Goal: Transaction & Acquisition: Obtain resource

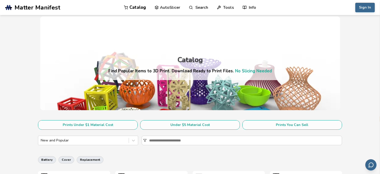
select select "**"
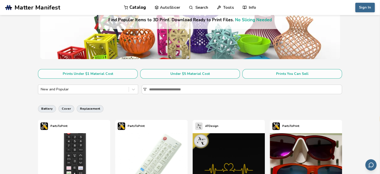
scroll to position [50, 0]
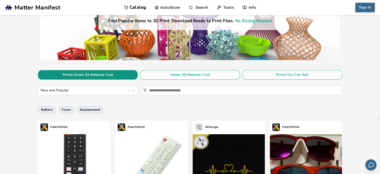
click at [102, 73] on button "Prints Under $1 Material Cost" at bounding box center [88, 75] width 100 height 10
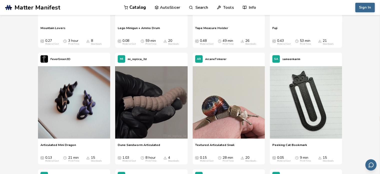
scroll to position [2801, 0]
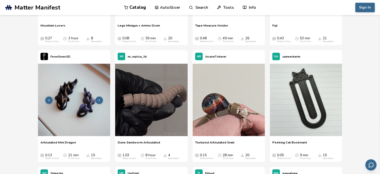
click at [92, 124] on img at bounding box center [74, 100] width 72 height 72
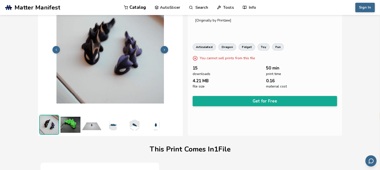
scroll to position [25, 0]
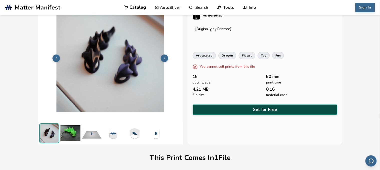
click at [263, 106] on button "Get for Free" at bounding box center [265, 110] width 145 height 10
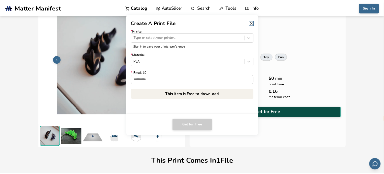
scroll to position [24, 0]
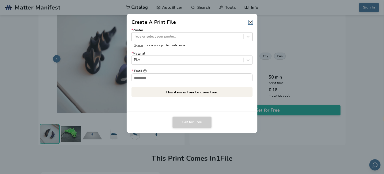
click at [178, 36] on div at bounding box center [187, 36] width 107 height 5
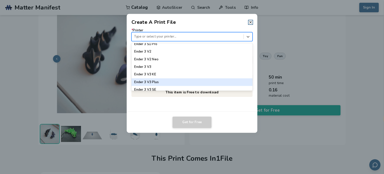
scroll to position [350, 0]
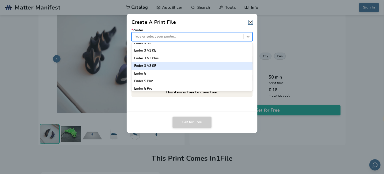
click at [162, 68] on div "Ender 3 V3 SE" at bounding box center [192, 66] width 121 height 8
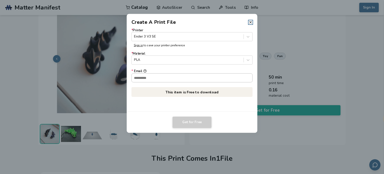
click at [190, 80] on input "* Email" at bounding box center [192, 77] width 121 height 9
type input "**********"
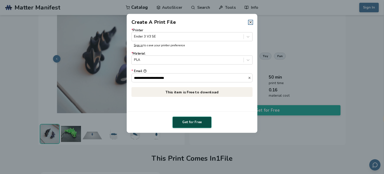
click at [193, 121] on button "Get for Free" at bounding box center [192, 123] width 39 height 12
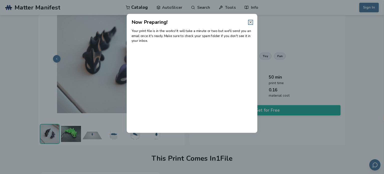
click at [251, 21] on icon at bounding box center [251, 22] width 4 height 4
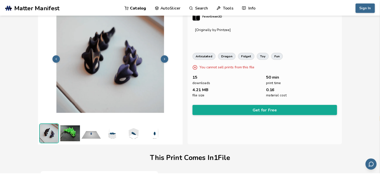
scroll to position [25, 0]
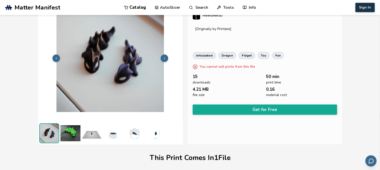
click at [374, 8] on button "Sign In" at bounding box center [366, 8] width 20 height 10
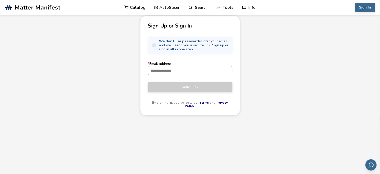
click at [174, 74] on input "* Email address" at bounding box center [190, 70] width 84 height 9
type input "**********"
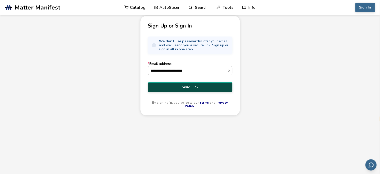
click at [170, 88] on span "Send Link" at bounding box center [190, 87] width 77 height 4
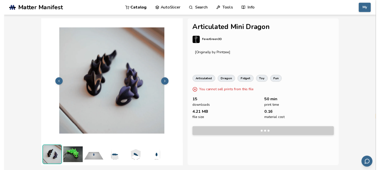
scroll to position [25, 0]
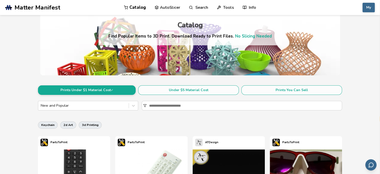
scroll to position [75, 0]
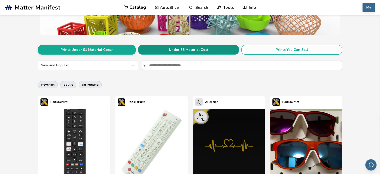
click at [209, 52] on button "Under $5 Material Cost" at bounding box center [188, 50] width 101 height 10
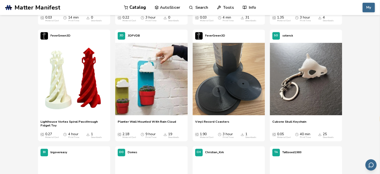
scroll to position [5977, 0]
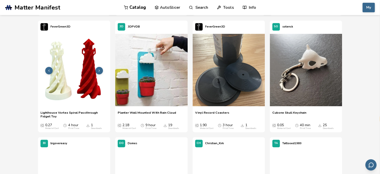
click at [79, 89] on img at bounding box center [74, 70] width 72 height 72
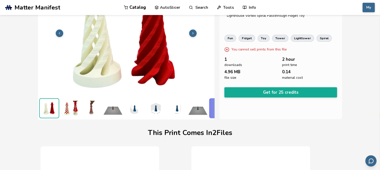
scroll to position [25, 2]
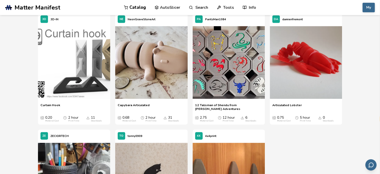
scroll to position [4936, 0]
click at [151, 73] on img at bounding box center [151, 62] width 72 height 72
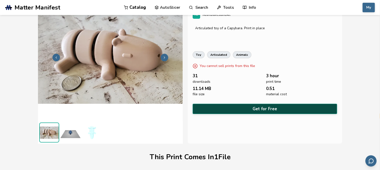
scroll to position [25, 0]
click at [274, 106] on button "Get for Free" at bounding box center [265, 109] width 145 height 10
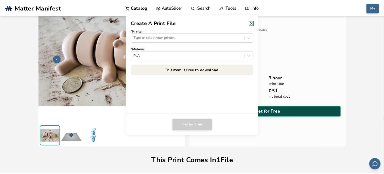
scroll to position [24, 0]
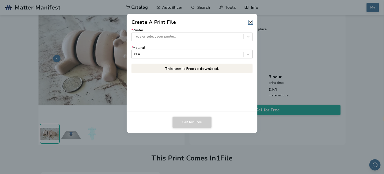
click at [236, 53] on div at bounding box center [187, 54] width 107 height 5
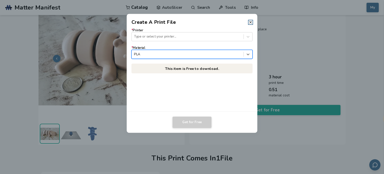
click at [236, 53] on div at bounding box center [187, 54] width 107 height 5
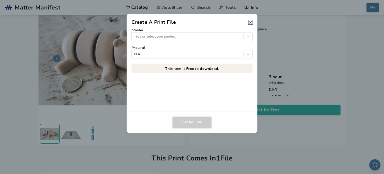
click at [211, 42] on form "* Printer Type or select your printer... * Material PLA" at bounding box center [192, 43] width 121 height 31
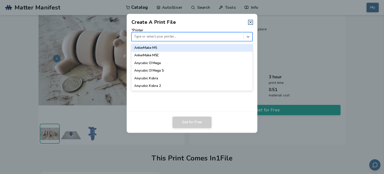
drag, startPoint x: 213, startPoint y: 39, endPoint x: 212, endPoint y: 41, distance: 2.7
click at [213, 39] on div at bounding box center [187, 36] width 107 height 5
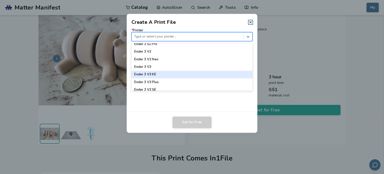
scroll to position [350, 0]
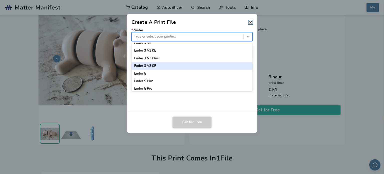
click at [163, 65] on div "Ender 3 V3 SE" at bounding box center [192, 66] width 121 height 8
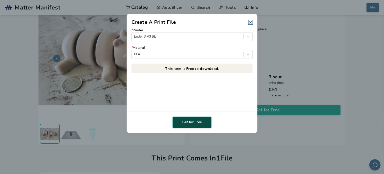
click at [209, 123] on button "Get for Free" at bounding box center [192, 123] width 39 height 12
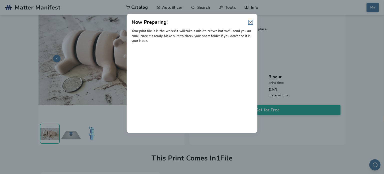
click at [251, 23] on icon at bounding box center [251, 22] width 4 height 4
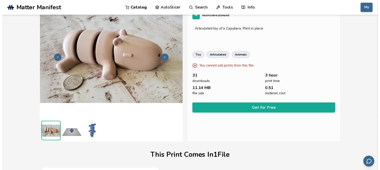
scroll to position [25, 0]
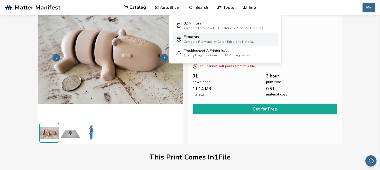
click at [219, 40] on div "Compare Filaments by Color, Price, and Material" at bounding box center [219, 42] width 70 height 4
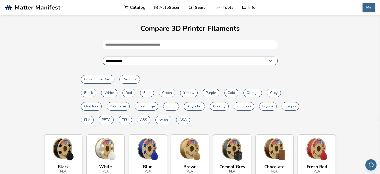
click at [109, 119] on button "PETG" at bounding box center [106, 120] width 15 height 9
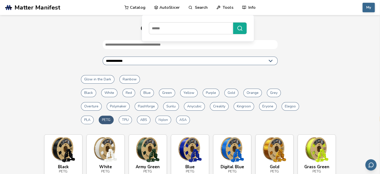
click at [143, 9] on link "Catalog" at bounding box center [135, 7] width 21 height 15
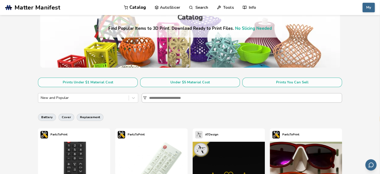
scroll to position [50, 0]
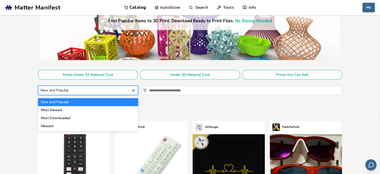
click at [136, 92] on icon at bounding box center [133, 90] width 5 height 5
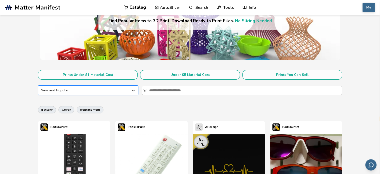
click at [136, 92] on icon at bounding box center [133, 90] width 5 height 5
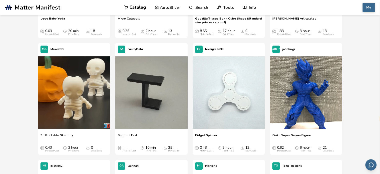
scroll to position [7709, 0]
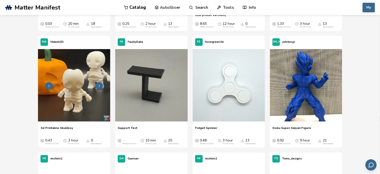
click at [77, 101] on img at bounding box center [74, 85] width 72 height 72
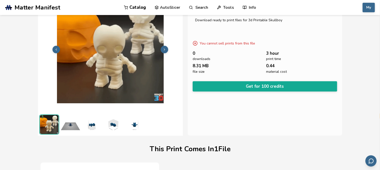
scroll to position [25, 0]
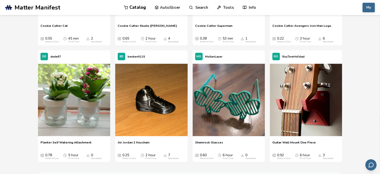
scroll to position [16409, 0]
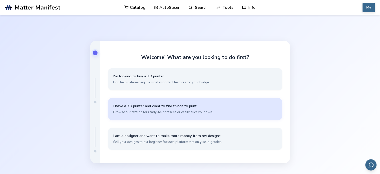
select select "**"
click at [184, 114] on span "Browse our catalog for ready-to-print files or easily slice your own." at bounding box center [195, 112] width 164 height 5
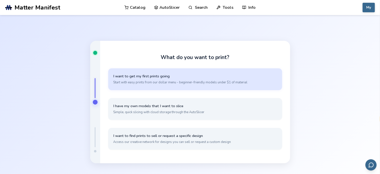
click at [216, 85] on button "I want to get my first prints going Start with easy prints from our dollar menu…" at bounding box center [195, 79] width 174 height 22
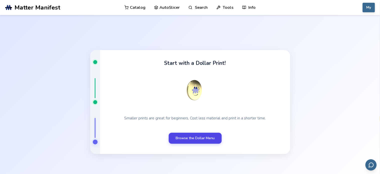
click at [206, 137] on link "Browse the Dollar Menu" at bounding box center [195, 138] width 53 height 11
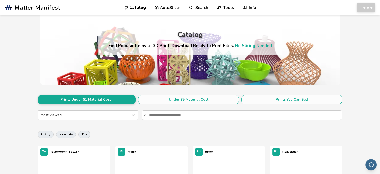
scroll to position [39, 0]
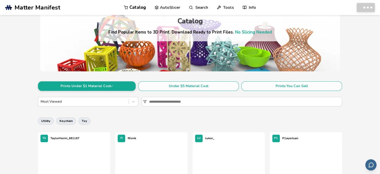
select select "**"
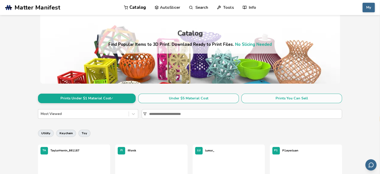
scroll to position [25, 0]
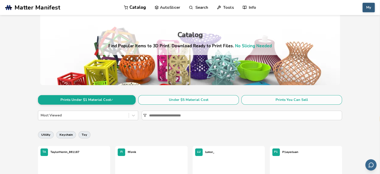
click at [370, 10] on button "My" at bounding box center [369, 8] width 12 height 10
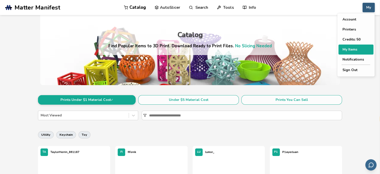
click at [352, 48] on button "My Items" at bounding box center [356, 50] width 35 height 10
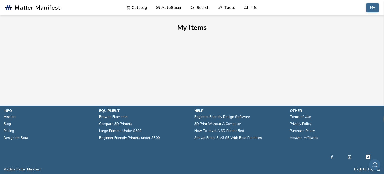
click at [138, 9] on link "Catalog" at bounding box center [136, 7] width 21 height 15
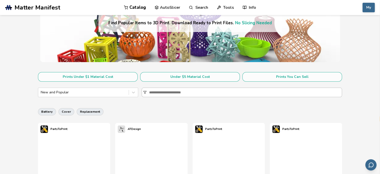
scroll to position [50, 0]
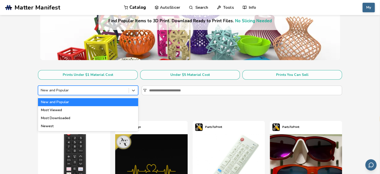
click at [128, 90] on div "New and Popular" at bounding box center [83, 90] width 91 height 7
click at [85, 121] on div "Most Downloaded" at bounding box center [88, 118] width 100 height 8
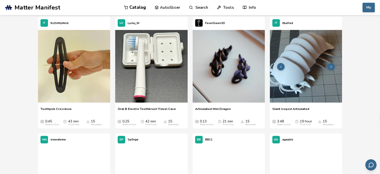
scroll to position [5060, 0]
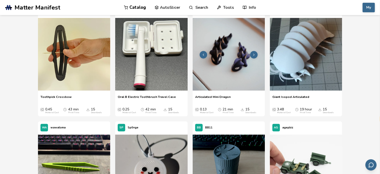
click at [232, 71] on img at bounding box center [229, 54] width 72 height 72
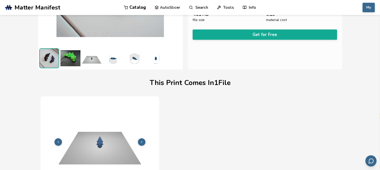
scroll to position [25, 0]
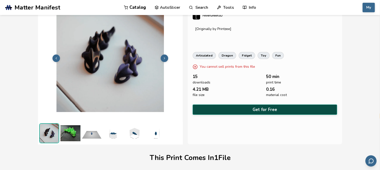
click at [271, 108] on button "Get for Free" at bounding box center [265, 110] width 145 height 10
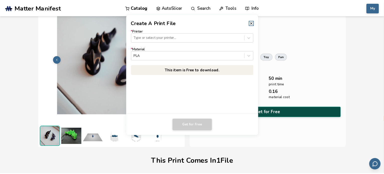
scroll to position [24, 0]
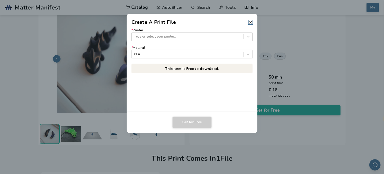
click at [182, 37] on div at bounding box center [187, 36] width 107 height 5
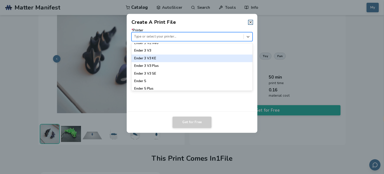
scroll to position [350, 0]
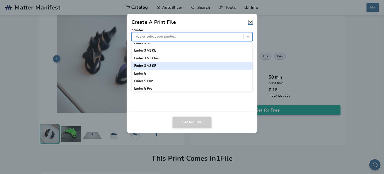
click at [166, 66] on div "Ender 3 V3 SE" at bounding box center [192, 66] width 121 height 8
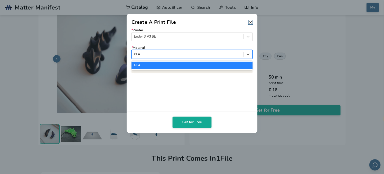
click at [208, 55] on div at bounding box center [187, 54] width 107 height 5
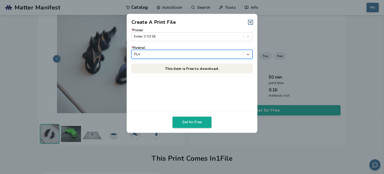
click at [208, 55] on div at bounding box center [187, 54] width 107 height 5
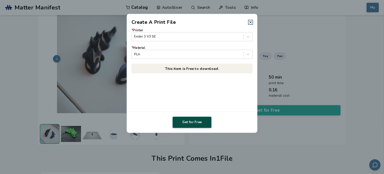
click at [196, 122] on button "Get for Free" at bounding box center [192, 123] width 39 height 12
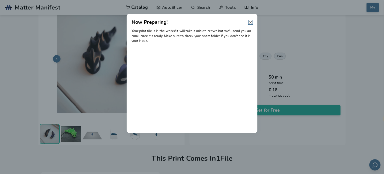
click at [249, 21] on icon at bounding box center [251, 22] width 4 height 4
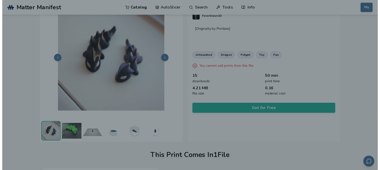
scroll to position [25, 0]
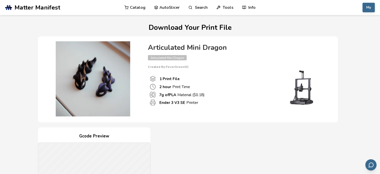
select select "**"
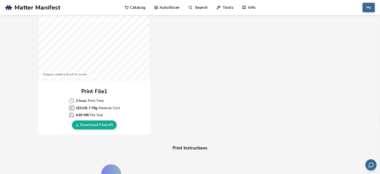
scroll to position [175, 0]
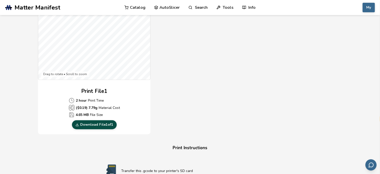
click at [107, 126] on link "Download File 1 of 1" at bounding box center [94, 124] width 45 height 9
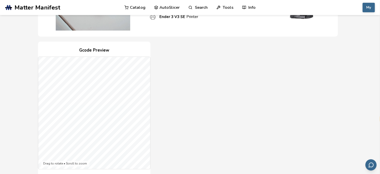
scroll to position [20, 0]
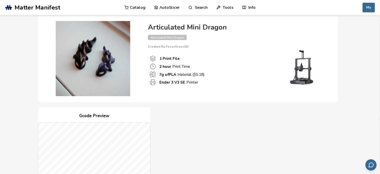
drag, startPoint x: 220, startPoint y: 120, endPoint x: 200, endPoint y: 116, distance: 20.4
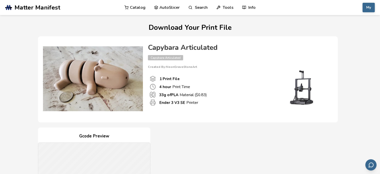
select select "**"
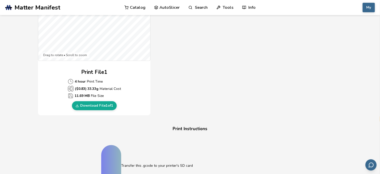
scroll to position [200, 0]
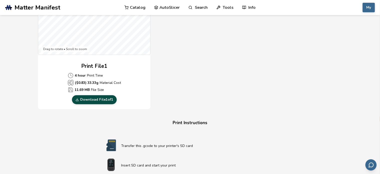
click at [101, 100] on link "Download File 1 of 1" at bounding box center [94, 99] width 45 height 9
